Goal: Communication & Community: Ask a question

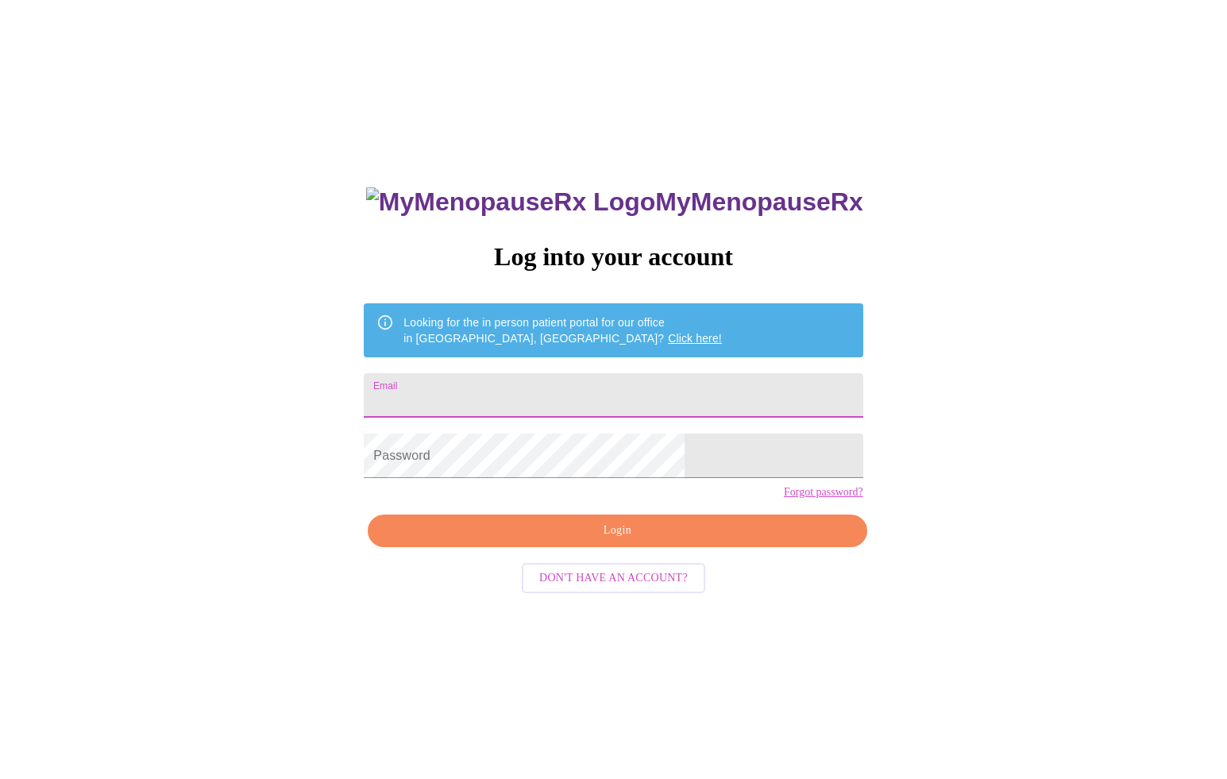
click at [609, 398] on input "Email" at bounding box center [613, 395] width 499 height 44
type input "[EMAIL_ADDRESS][DOMAIN_NAME]"
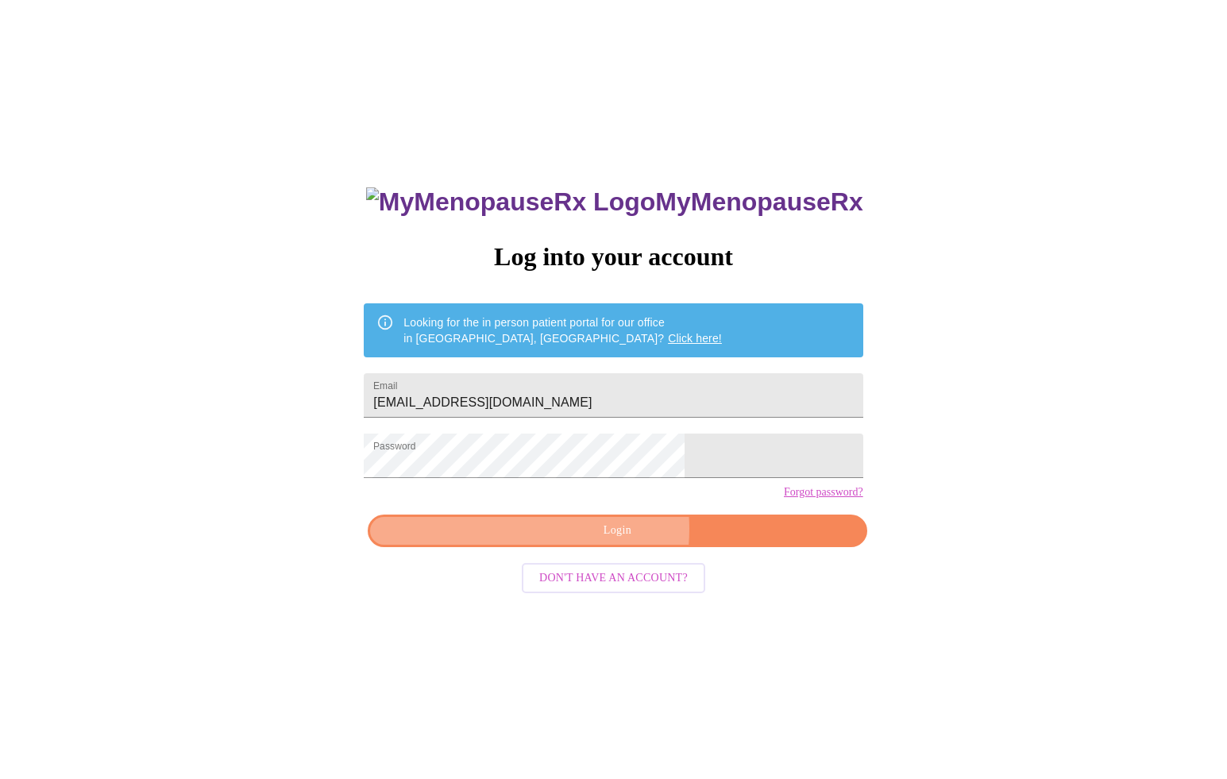
click at [583, 541] on span "Login" at bounding box center [617, 531] width 462 height 20
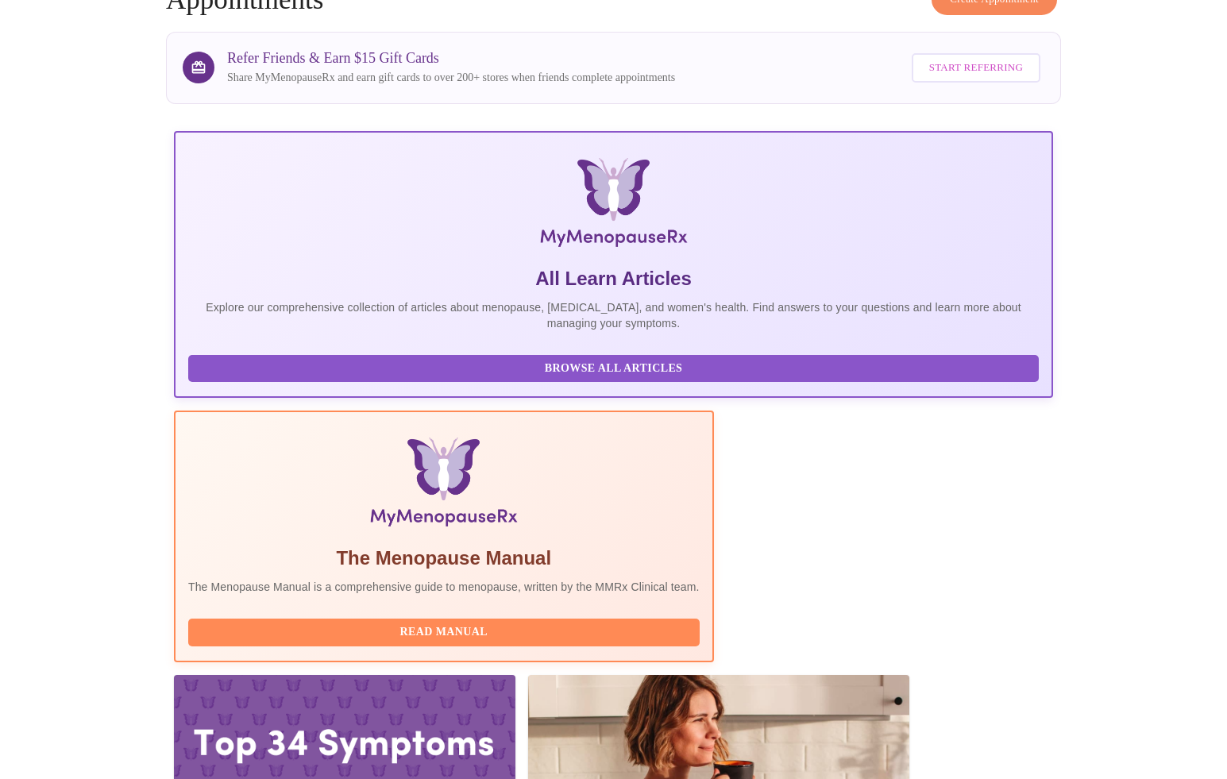
scroll to position [93, 0]
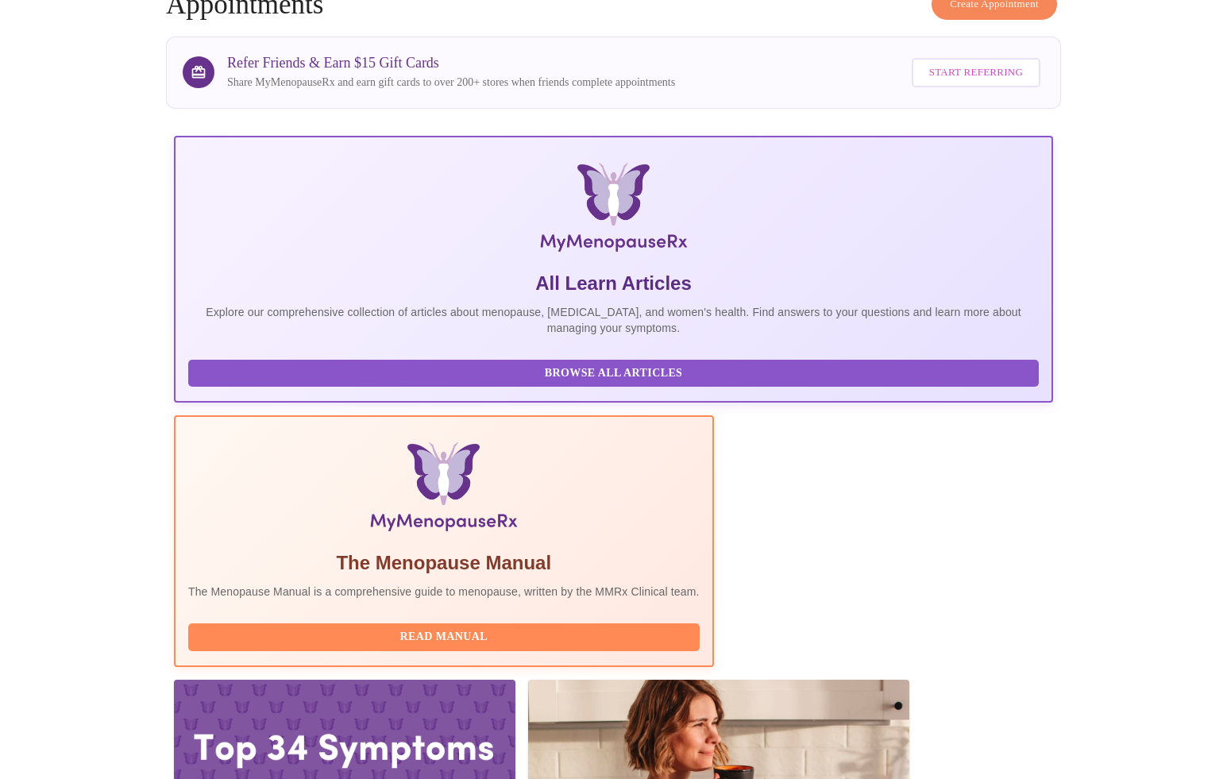
click at [984, 69] on span "Start Referring" at bounding box center [976, 73] width 94 height 18
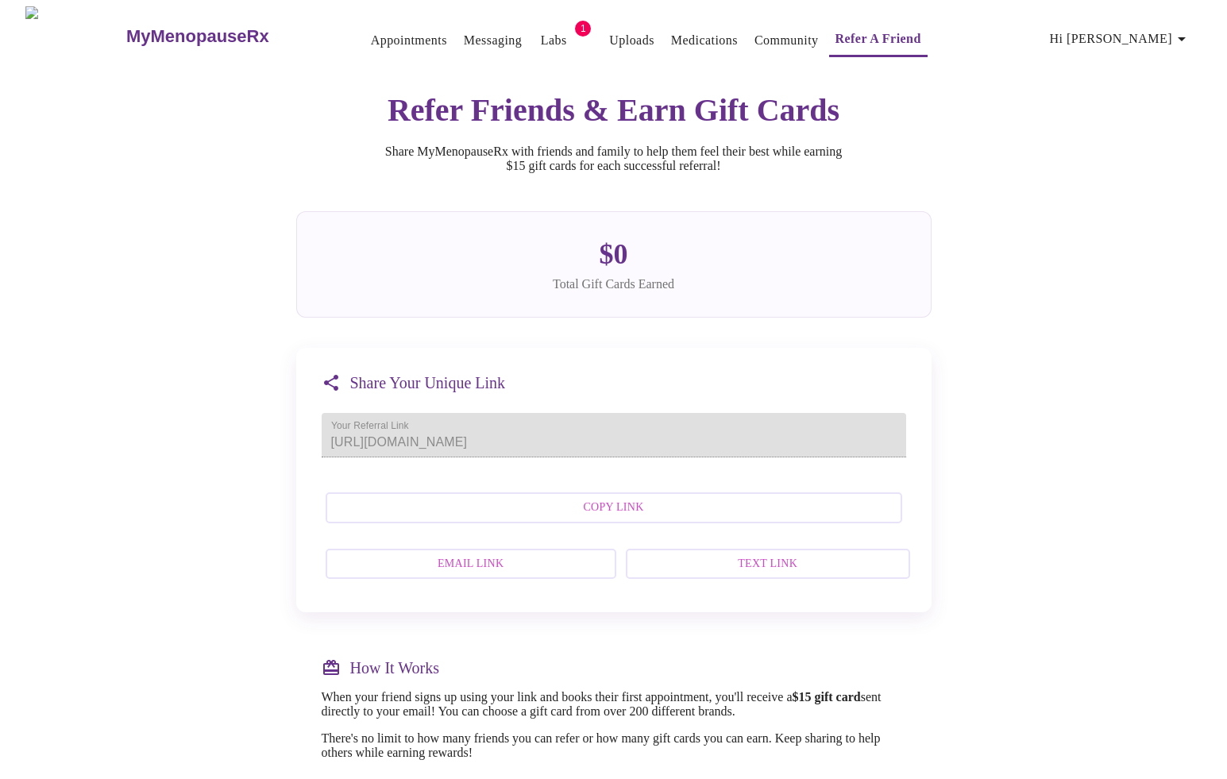
click at [674, 518] on span "Copy Link" at bounding box center [613, 508] width 541 height 20
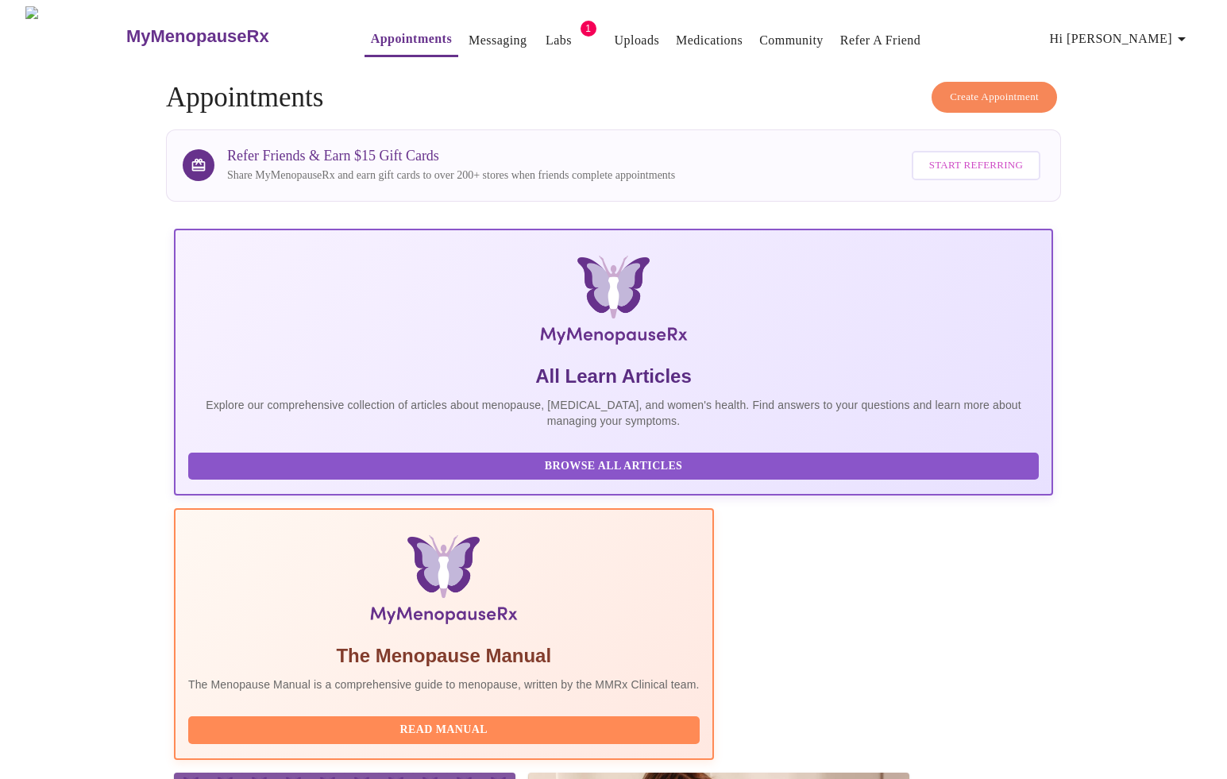
click at [535, 25] on button "Labs" at bounding box center [559, 41] width 51 height 32
click at [545, 33] on link "Labs" at bounding box center [558, 40] width 26 height 22
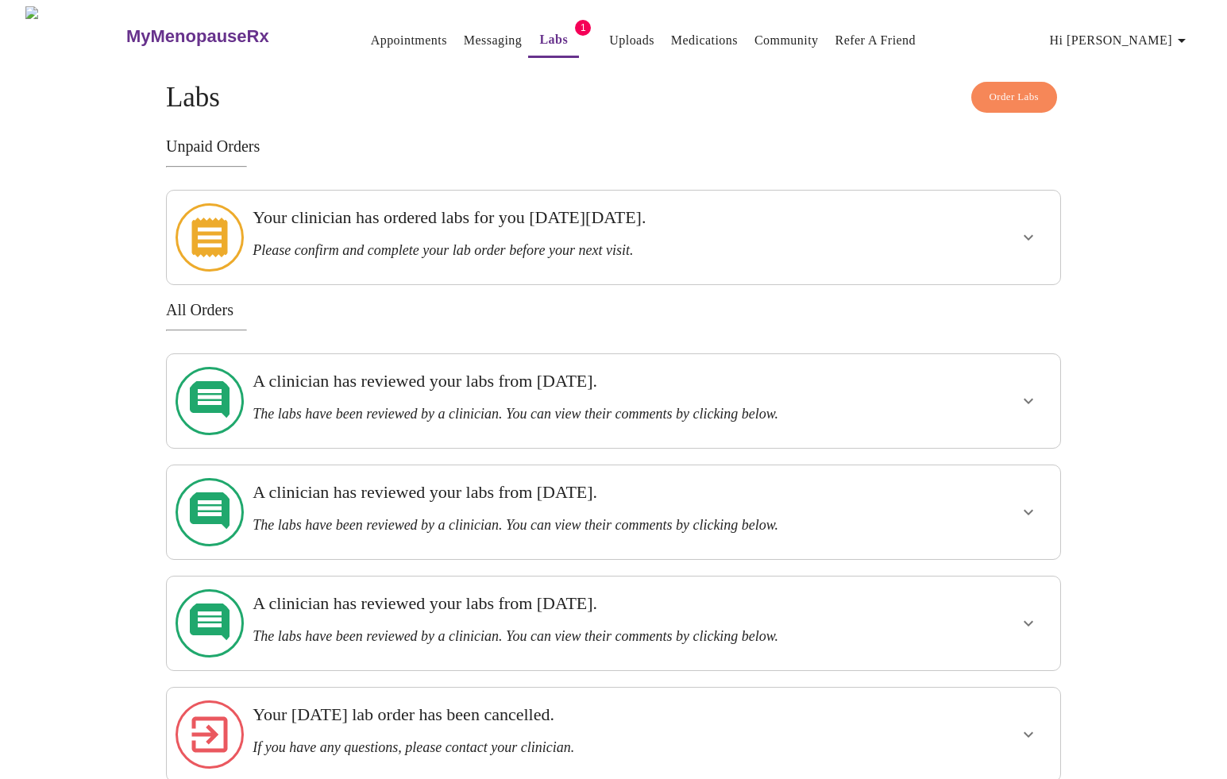
click at [358, 251] on div "Your clinician has ordered labs for you [DATE][DATE]. Please confirm and comple…" at bounding box center [570, 237] width 648 height 81
click at [368, 225] on h3 "Your clinician has ordered labs for you [DATE][DATE]." at bounding box center [569, 217] width 635 height 21
click at [1016, 238] on button "show more" at bounding box center [1028, 237] width 38 height 38
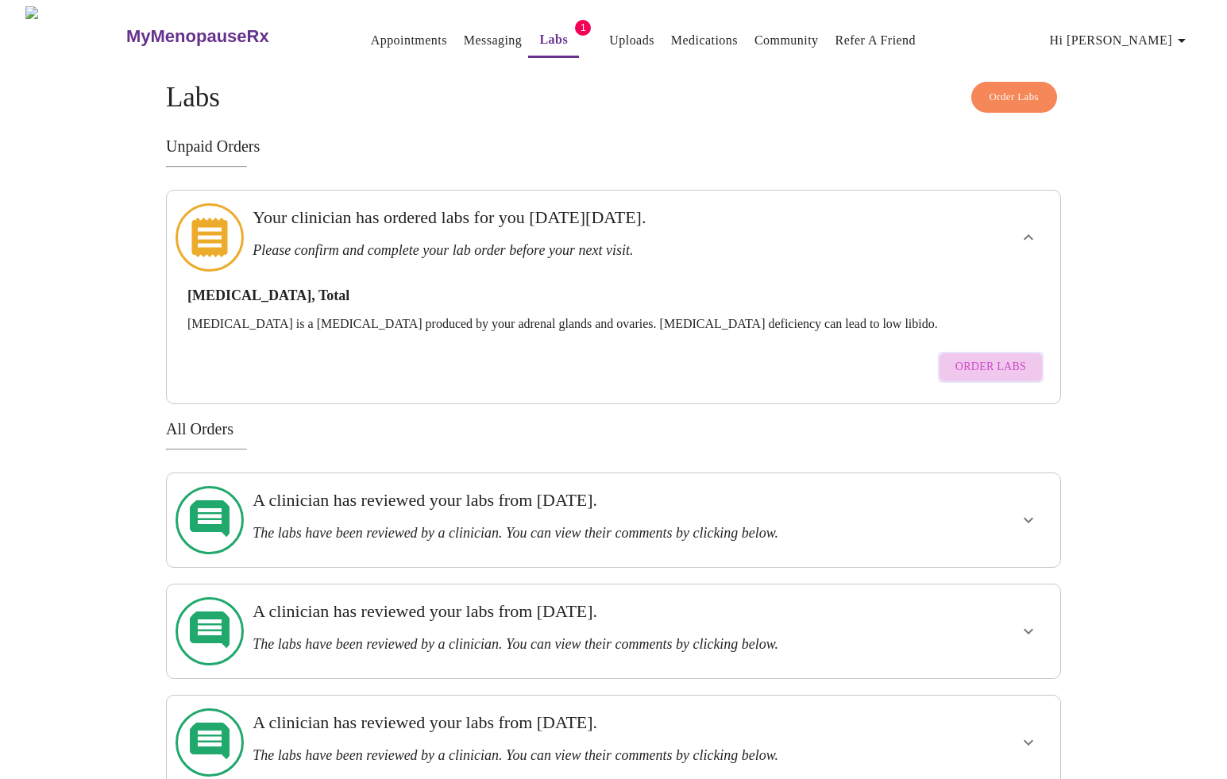
click at [1000, 357] on span "Order Labs" at bounding box center [990, 367] width 71 height 20
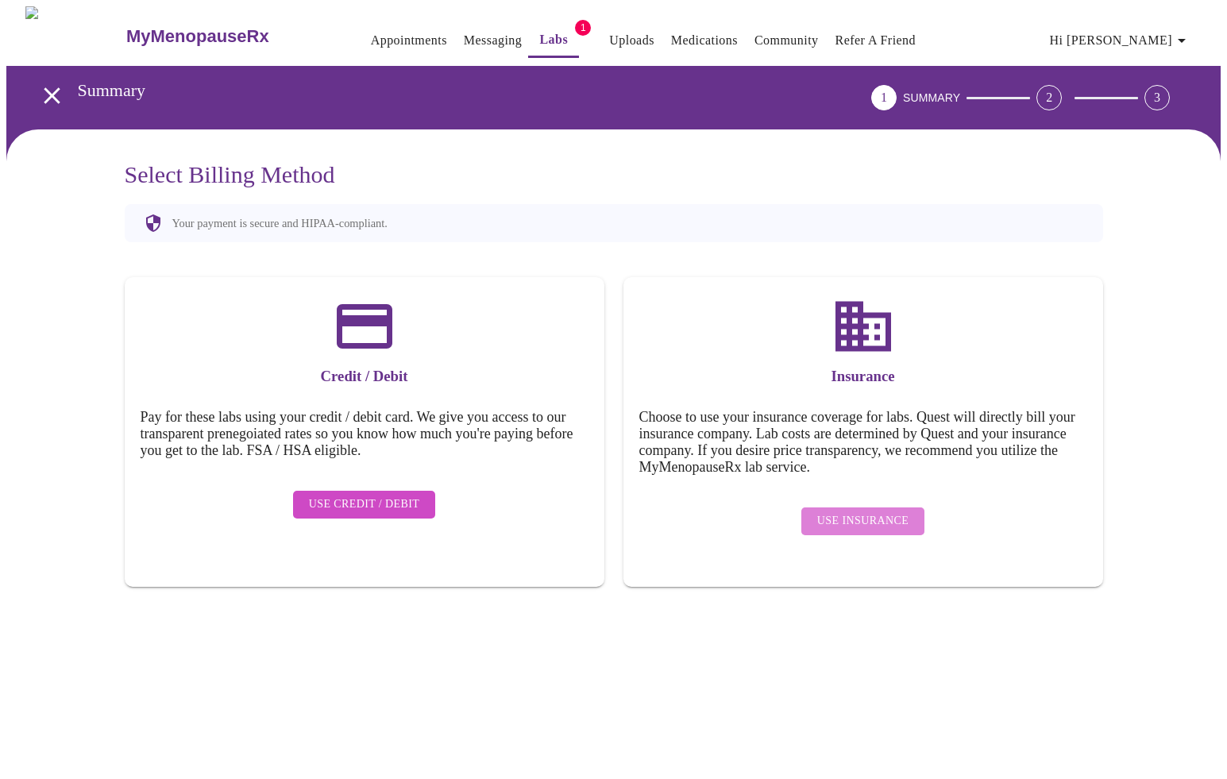
click at [872, 511] on span "Use Insurance" at bounding box center [862, 521] width 91 height 20
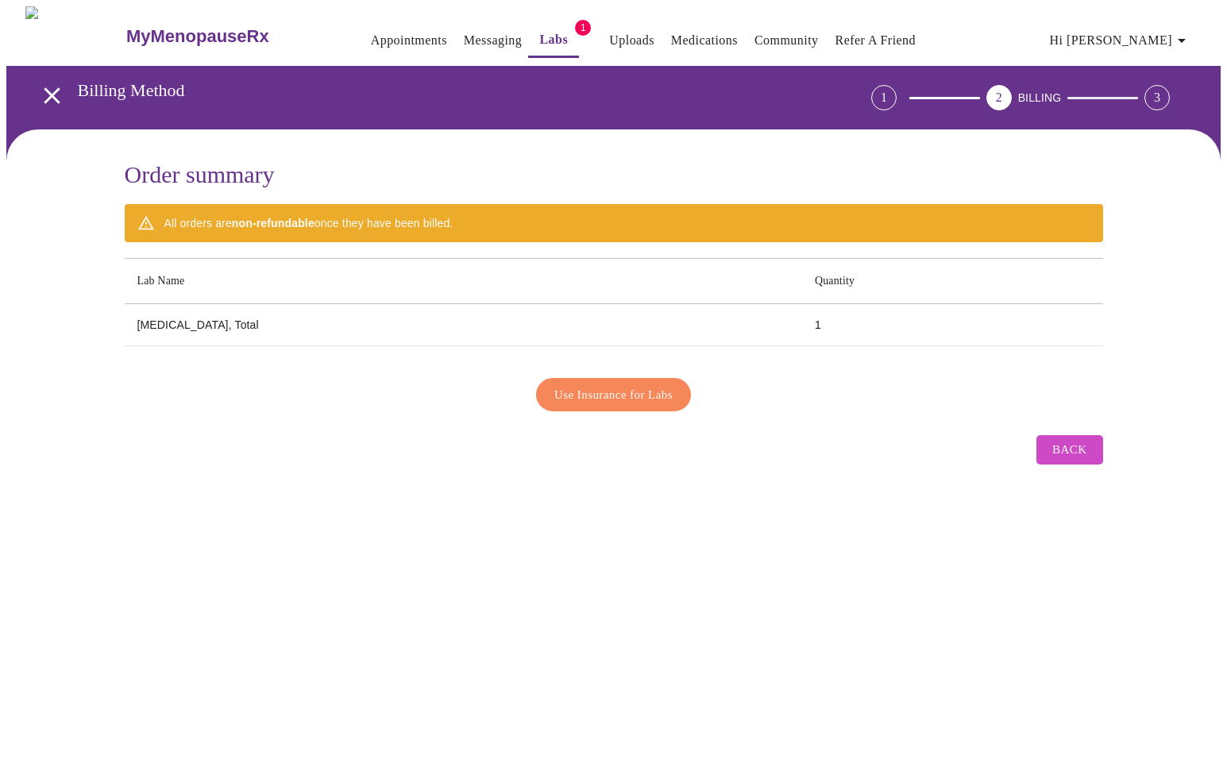
click at [646, 388] on span "Use Insurance for Labs" at bounding box center [613, 394] width 118 height 21
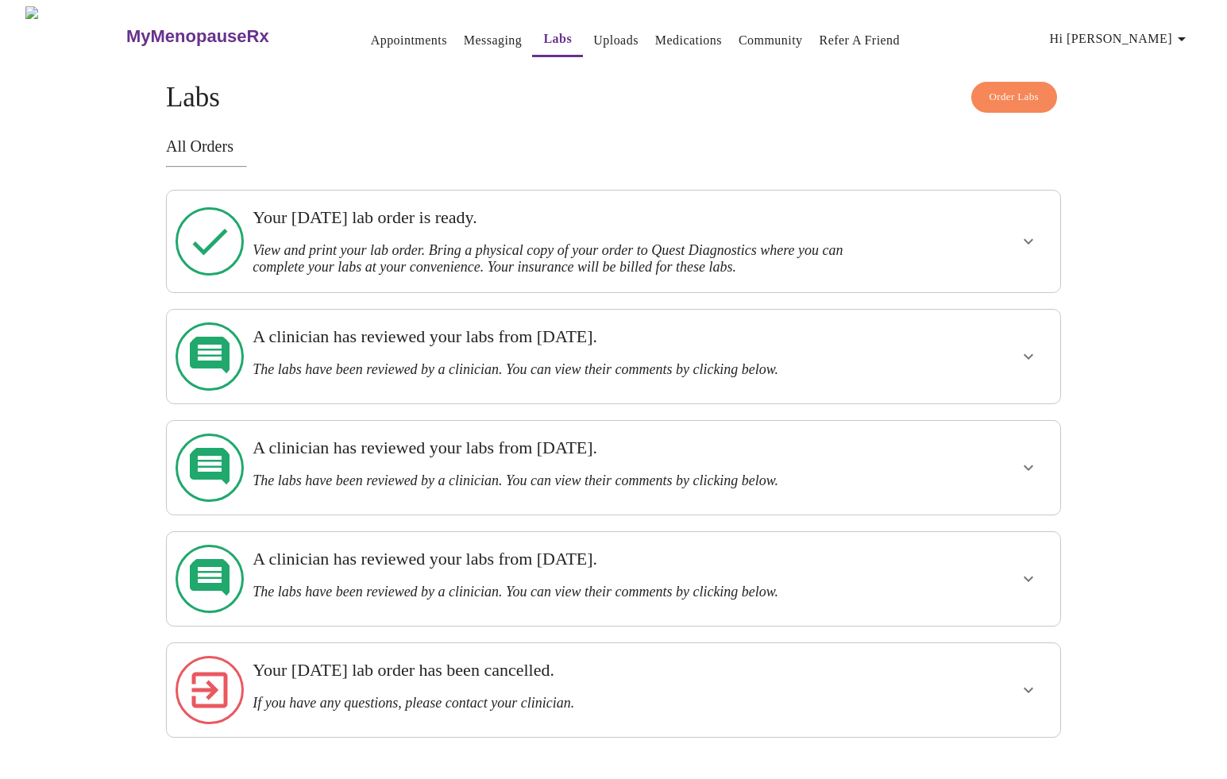
click at [646, 229] on div "Your [DATE] lab order is ready. View and print your lab order. Bring a physical…" at bounding box center [569, 241] width 635 height 68
click at [1039, 227] on button "show more" at bounding box center [1028, 241] width 38 height 38
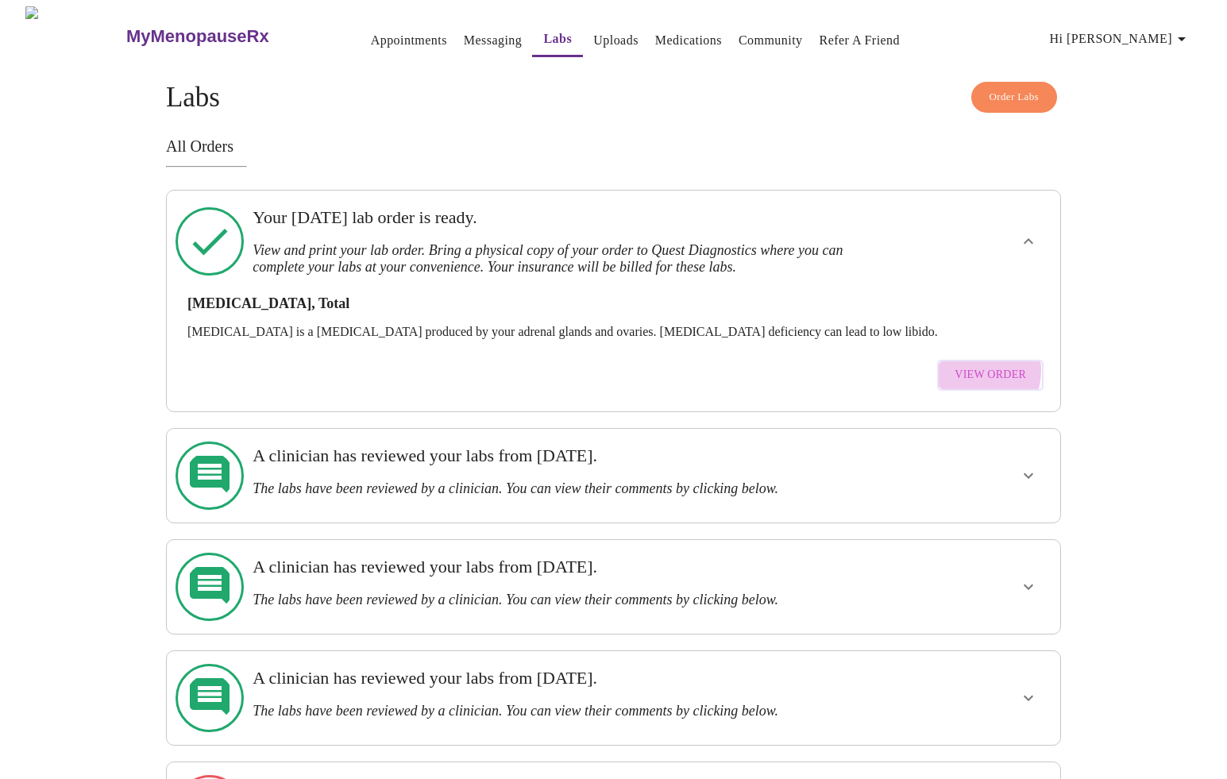
click at [976, 365] on span "View Order" at bounding box center [989, 375] width 71 height 20
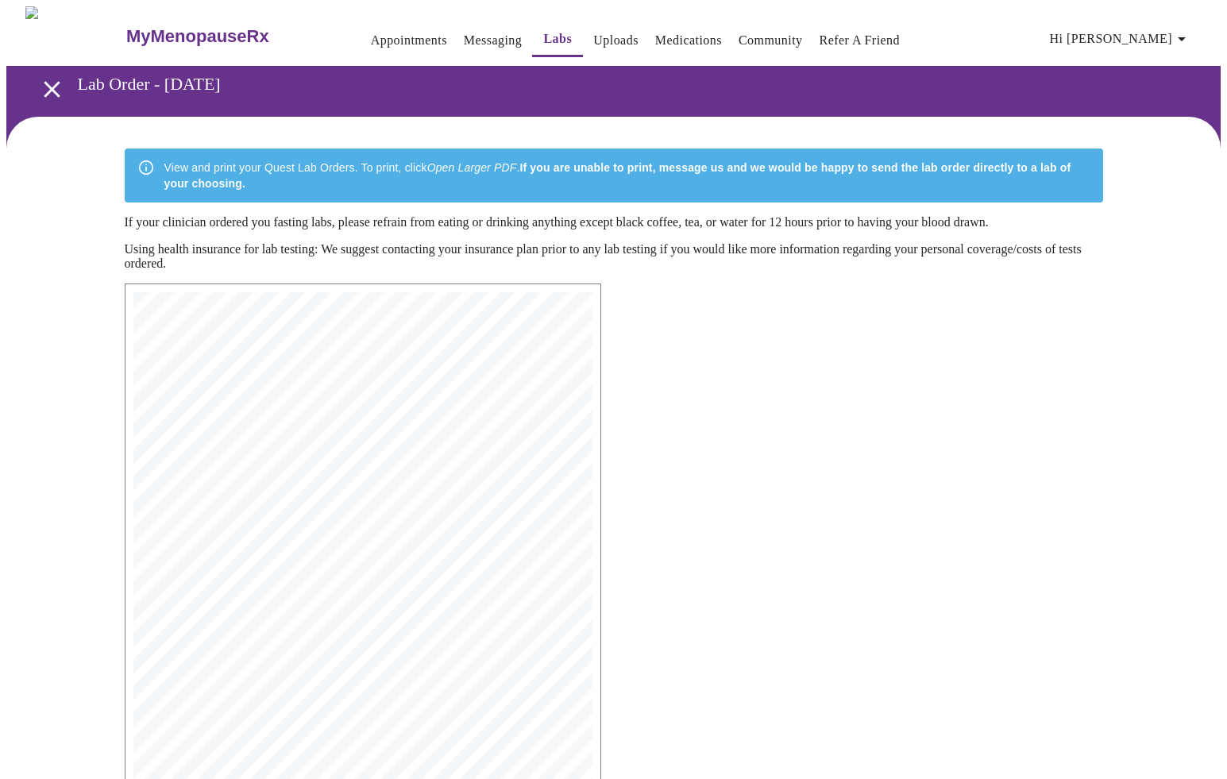
click at [491, 35] on button "Messaging" at bounding box center [492, 41] width 71 height 32
click at [466, 29] on link "Messaging" at bounding box center [493, 40] width 58 height 22
click at [385, 38] on link "Appointments" at bounding box center [409, 40] width 76 height 22
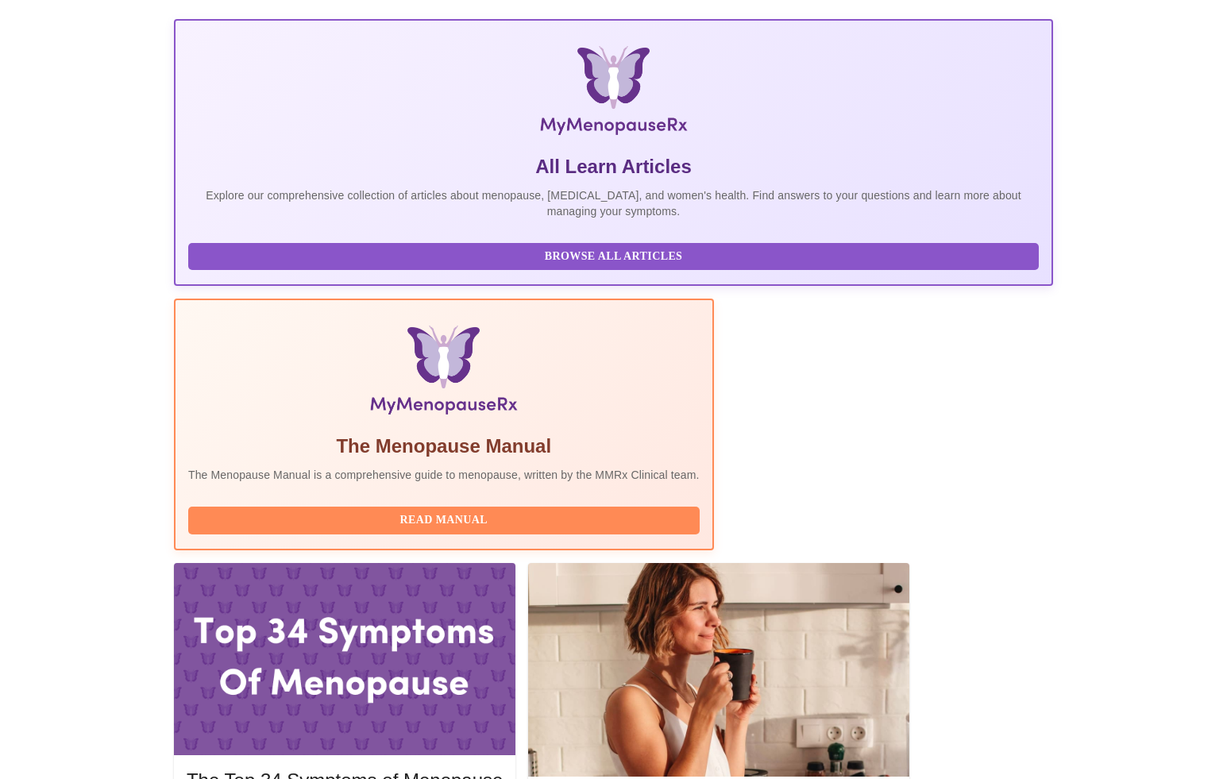
scroll to position [209, 0]
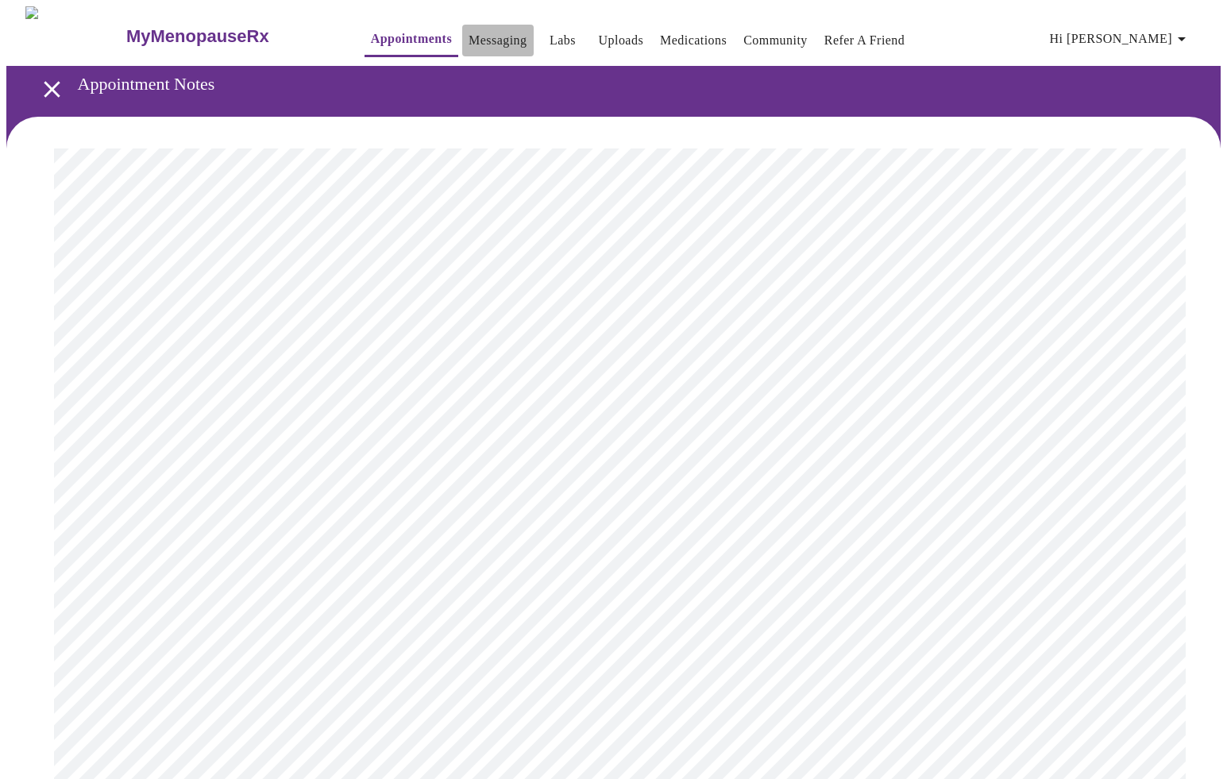
click at [468, 43] on link "Messaging" at bounding box center [497, 40] width 58 height 22
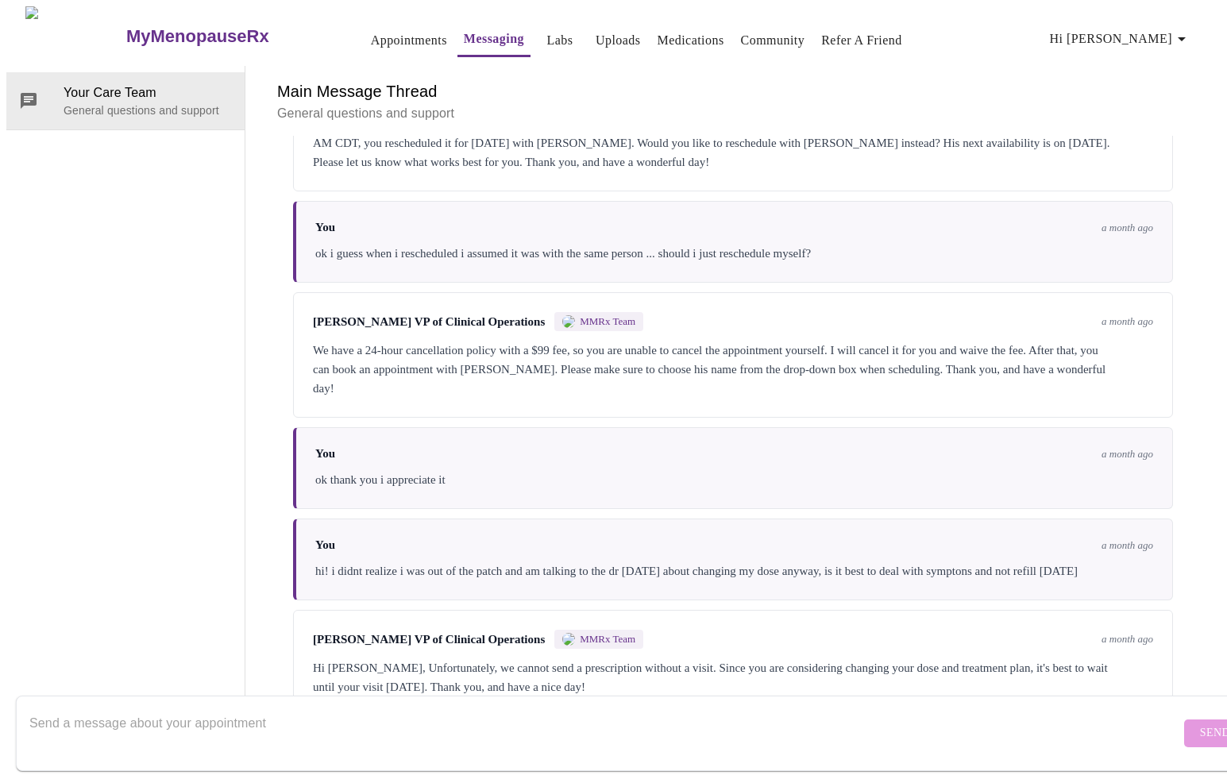
scroll to position [2741, 0]
click at [431, 703] on div at bounding box center [604, 733] width 1150 height 61
click at [260, 707] on textarea "Hi there! I had a recent appt to discuss adding [MEDICAL_DATA]" at bounding box center [604, 732] width 1150 height 51
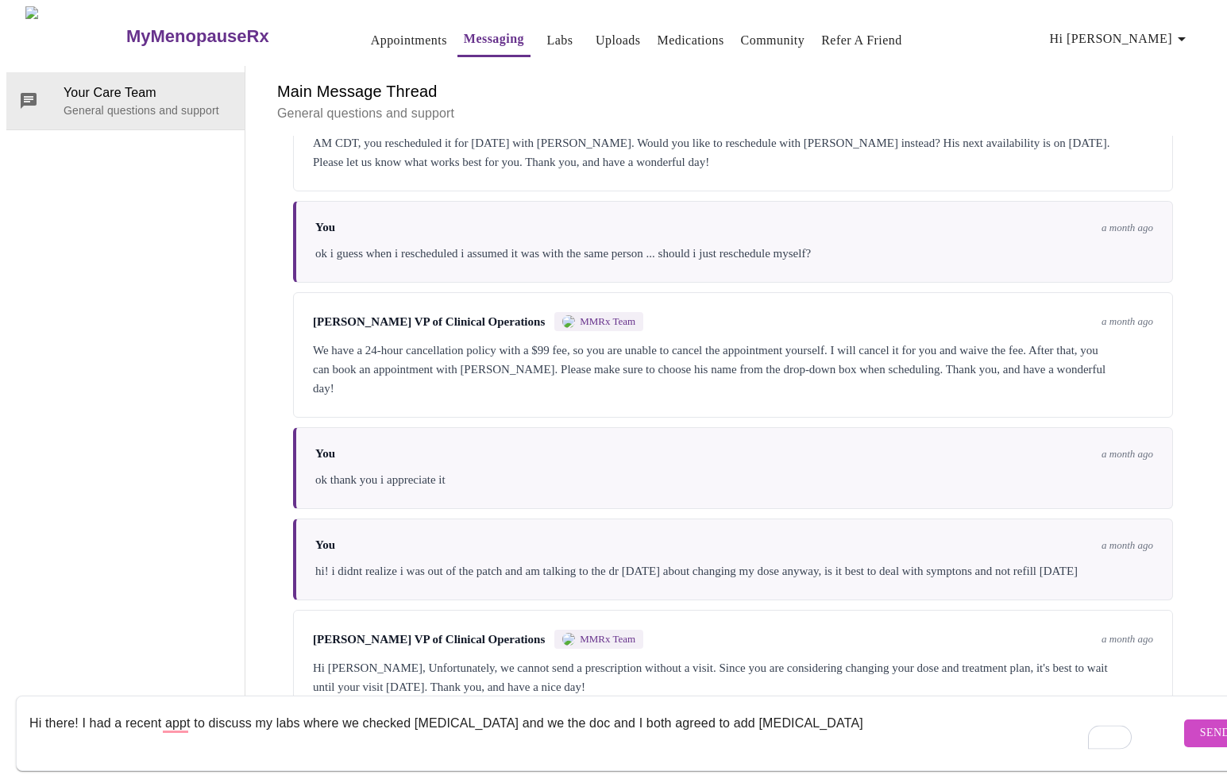
click at [815, 713] on textarea "Hi there! I had a recent appt to discuss my labs where we checked [MEDICAL_DATA…" at bounding box center [604, 732] width 1150 height 51
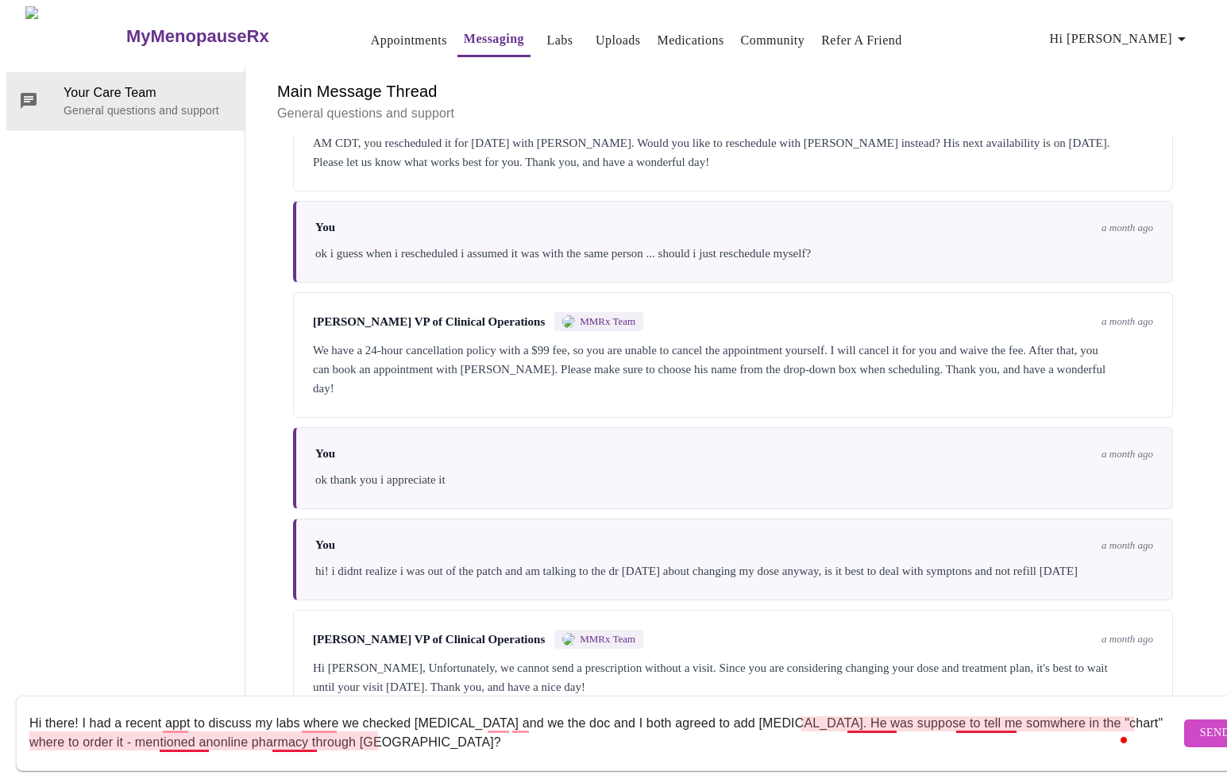
click at [176, 723] on textarea "Hi there! I had a recent appt to discuss my labs where we checked [MEDICAL_DATA…" at bounding box center [604, 732] width 1150 height 51
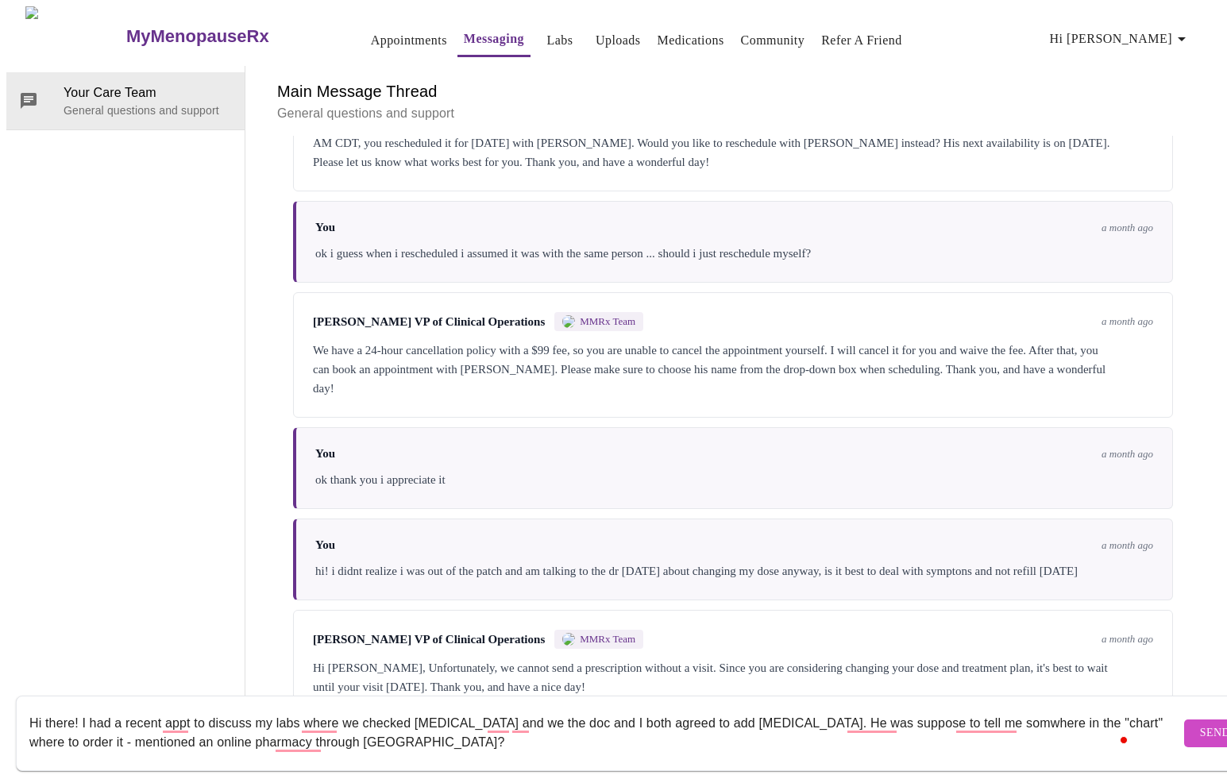
click at [453, 725] on textarea "Hi there! I had a recent appt to discuss my labs where we checked [MEDICAL_DATA…" at bounding box center [604, 732] width 1150 height 51
type textarea "Hi there! I had a recent appt to discuss my labs where we checked [MEDICAL_DATA…"
click at [1200, 723] on span "Send" at bounding box center [1215, 733] width 30 height 20
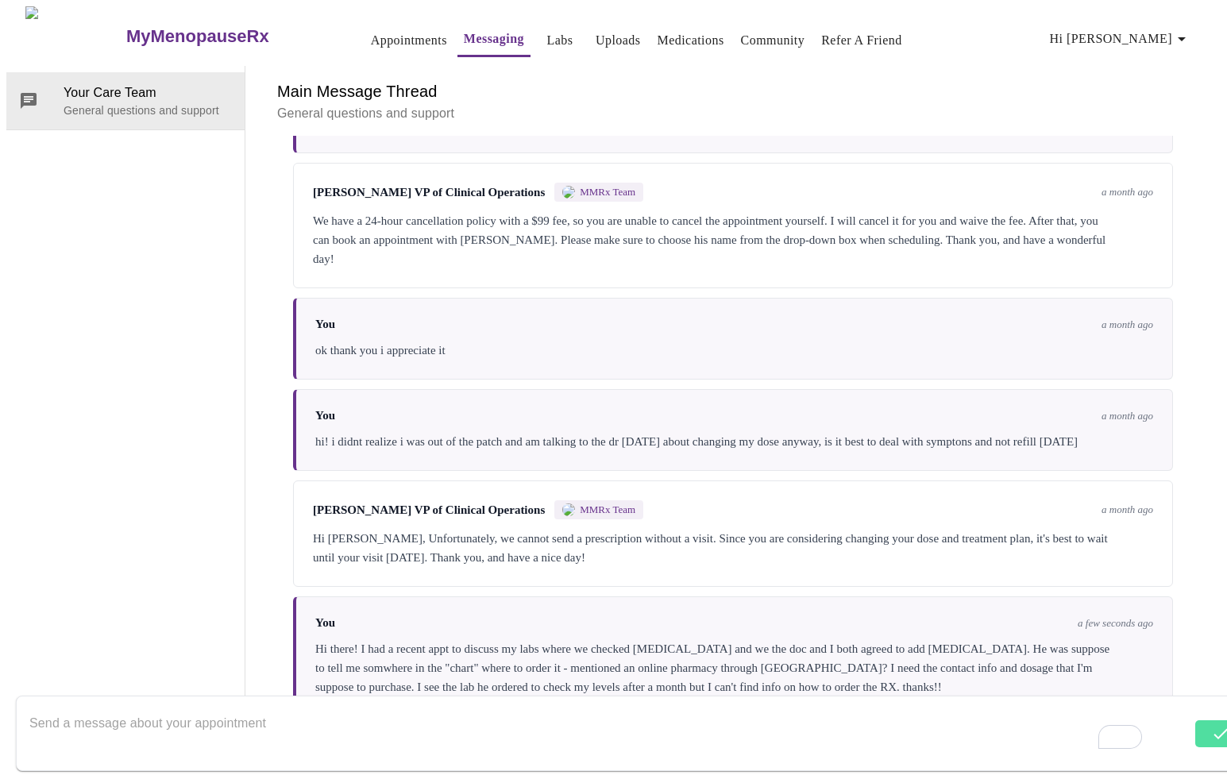
scroll to position [2874, 0]
click at [472, 719] on textarea "To enrich screen reader interactions, please activate Accessibility in Grammarl…" at bounding box center [604, 732] width 1150 height 51
